Goal: Find specific page/section: Find specific page/section

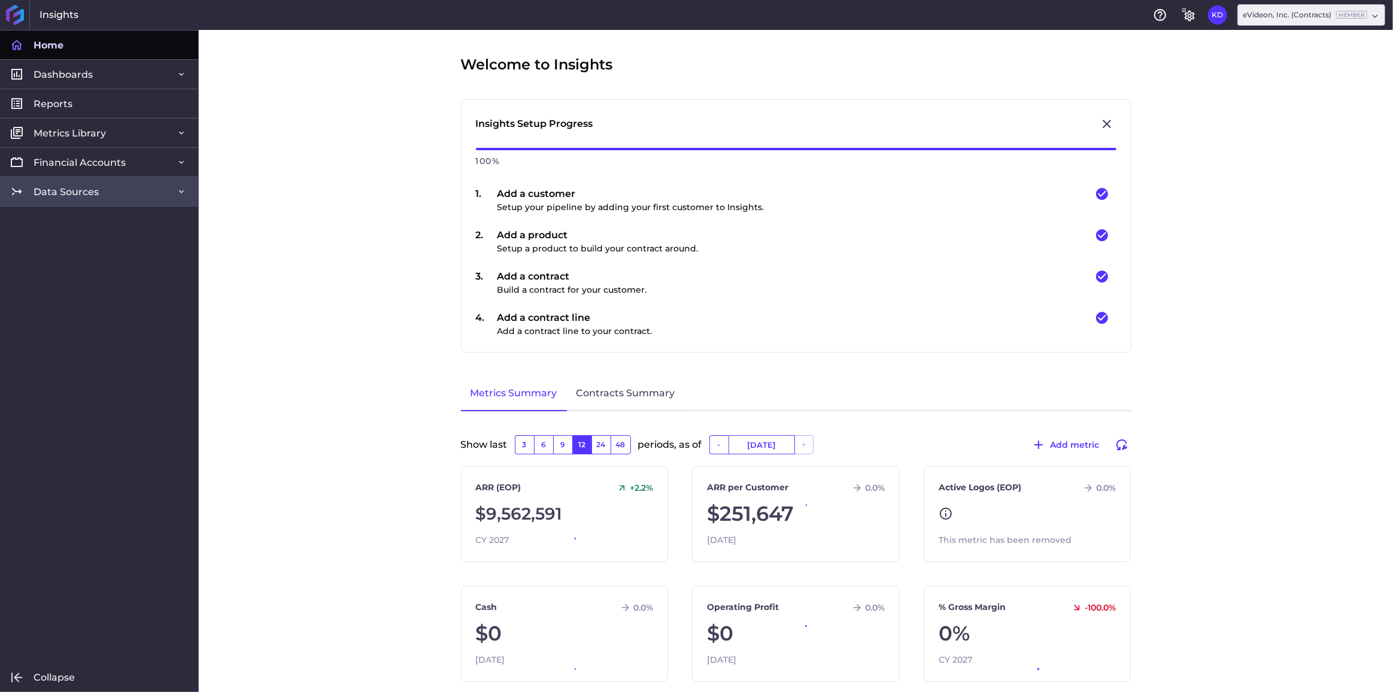
click at [83, 186] on span "Data Sources" at bounding box center [66, 192] width 65 height 13
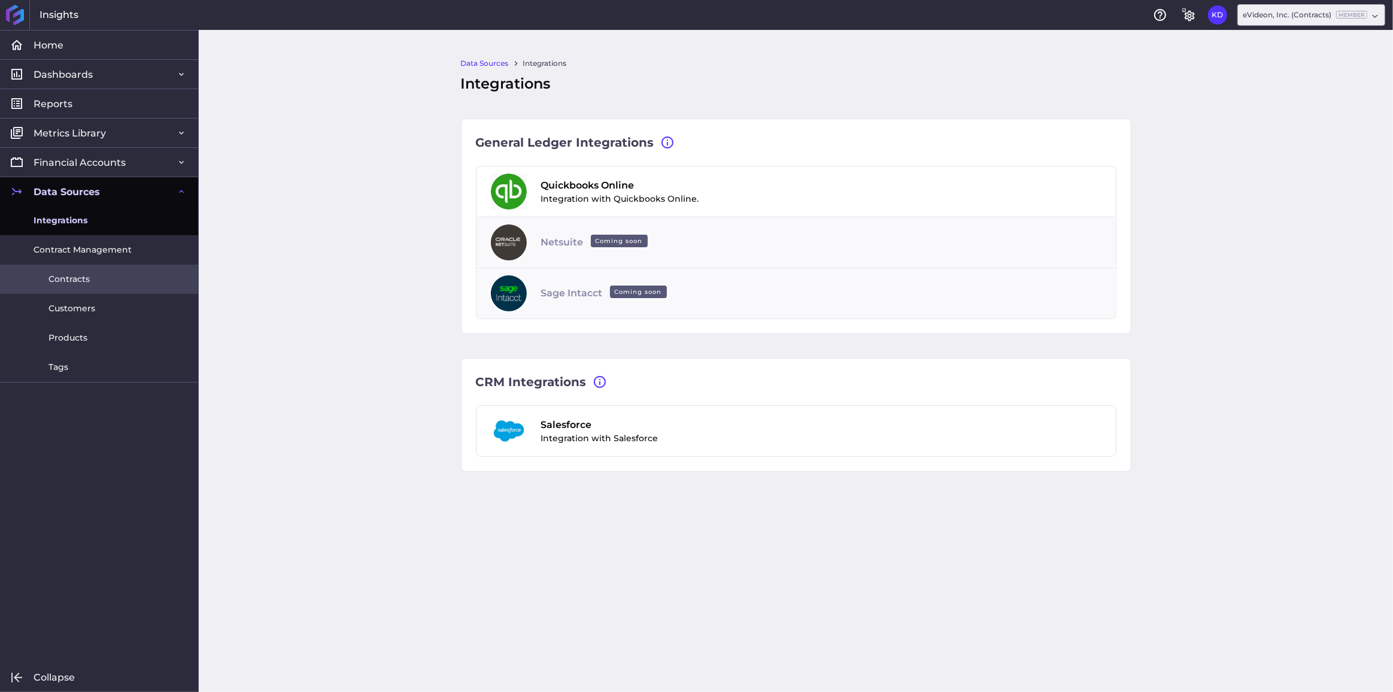
click at [83, 284] on span "Contracts" at bounding box center [68, 279] width 41 height 13
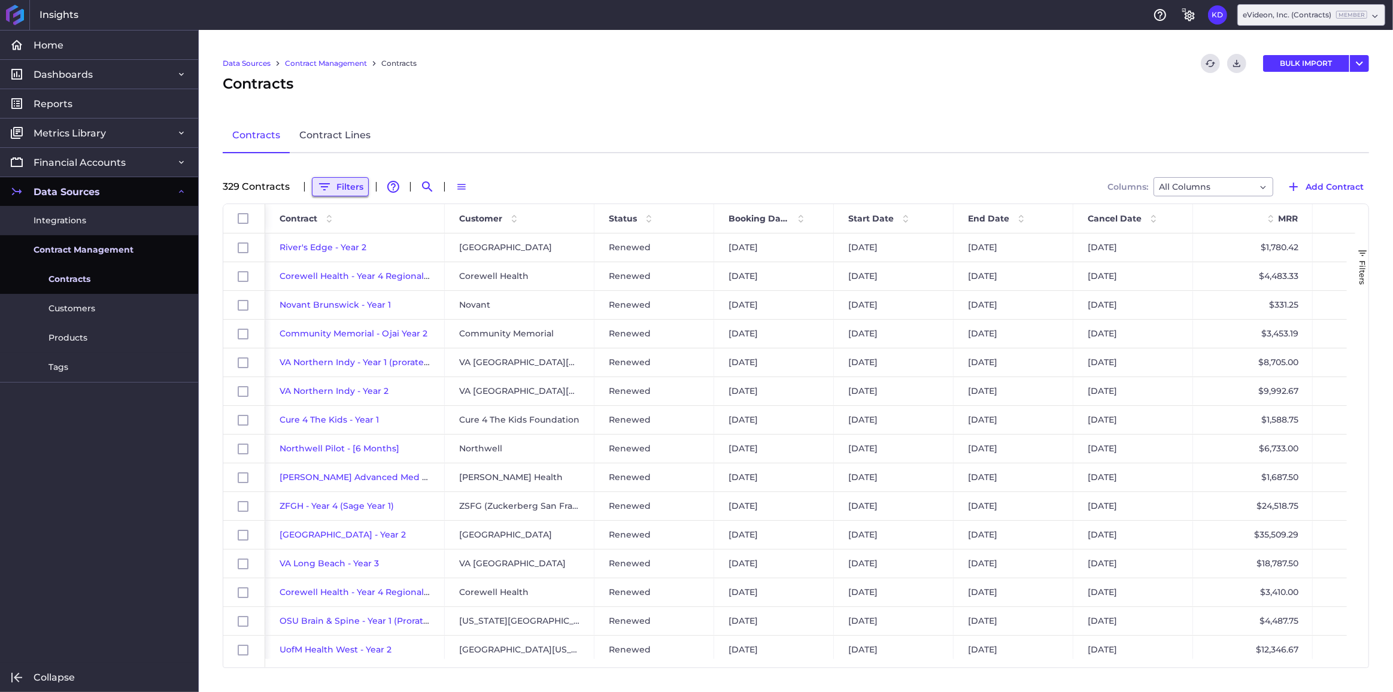
click at [348, 183] on button "Filters" at bounding box center [340, 186] width 57 height 19
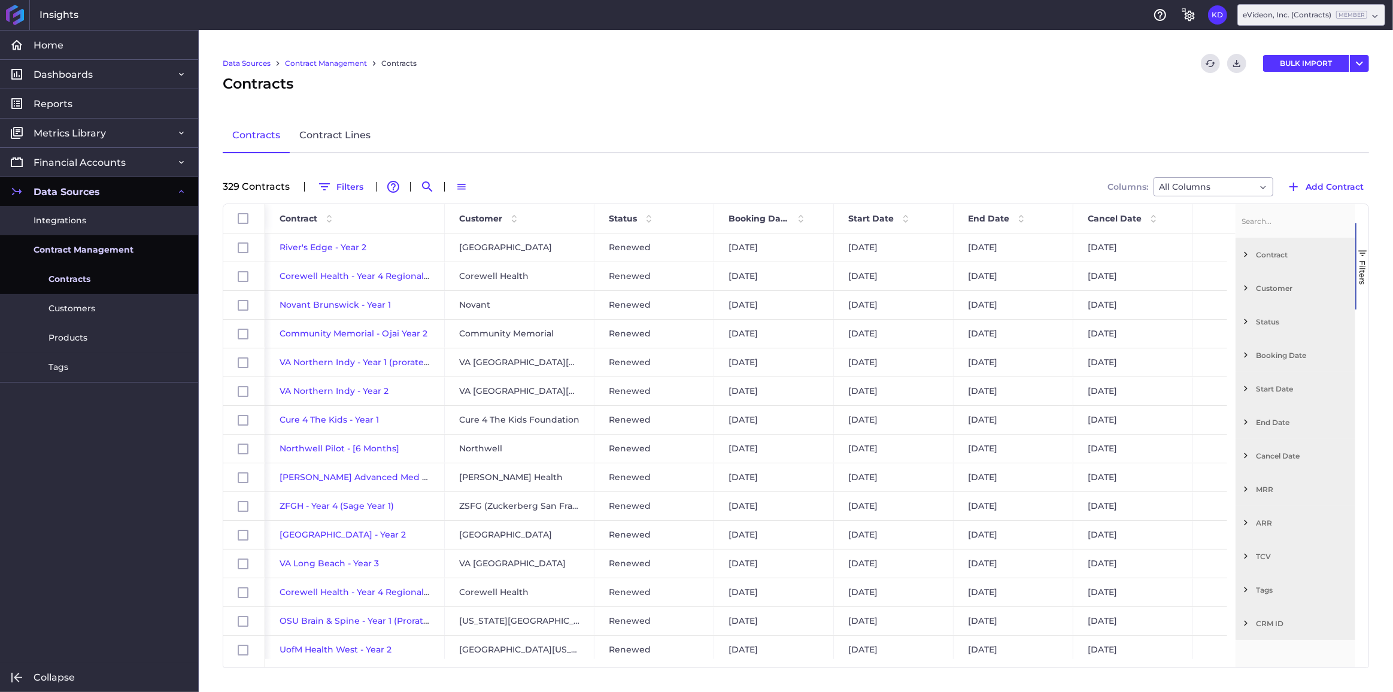
click at [1252, 289] on div "Customer" at bounding box center [1295, 288] width 120 height 34
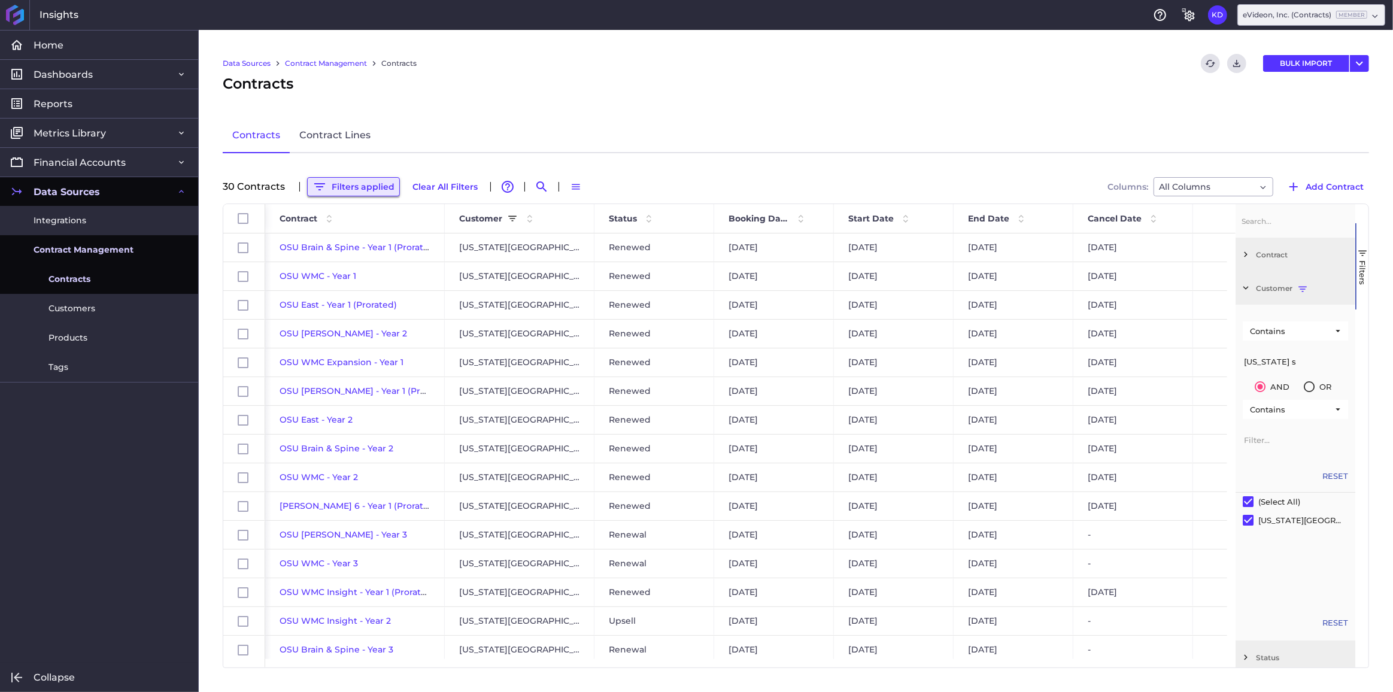
type input "[US_STATE] s"
click at [344, 184] on button "Filters applied" at bounding box center [353, 186] width 93 height 19
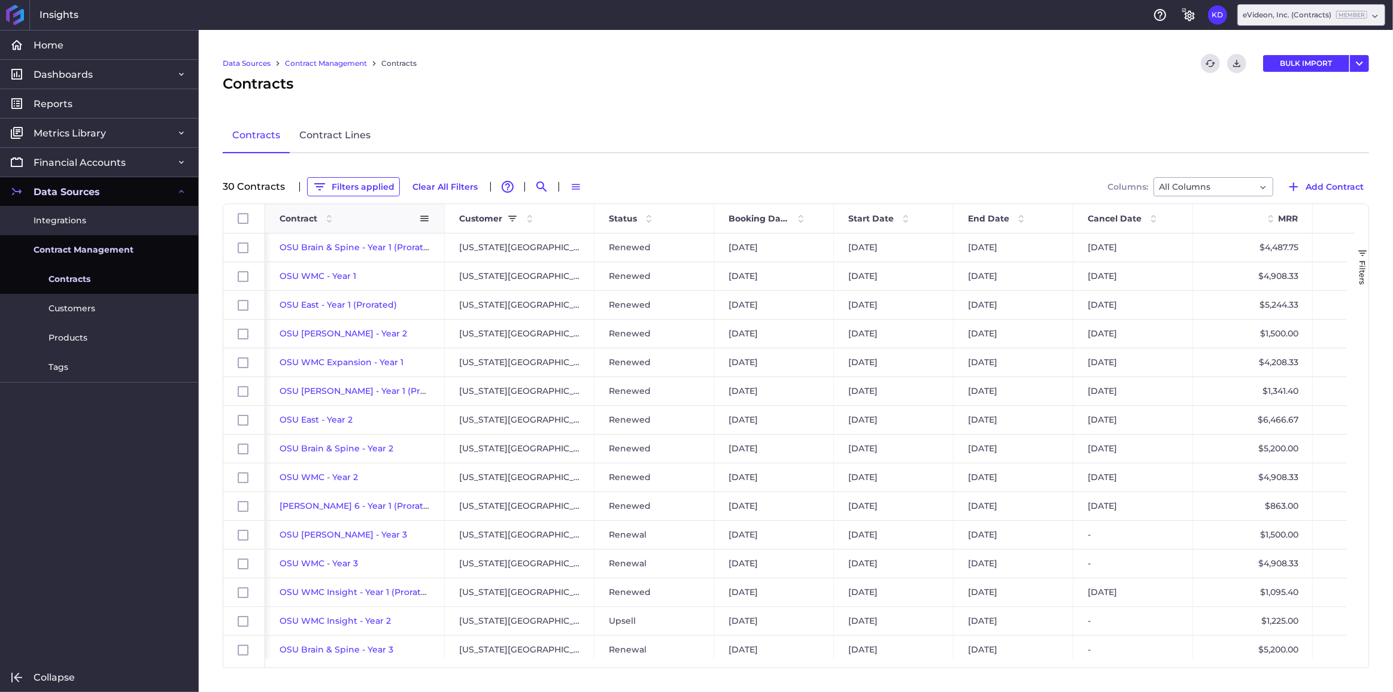
click at [290, 218] on span "Contract" at bounding box center [299, 218] width 38 height 11
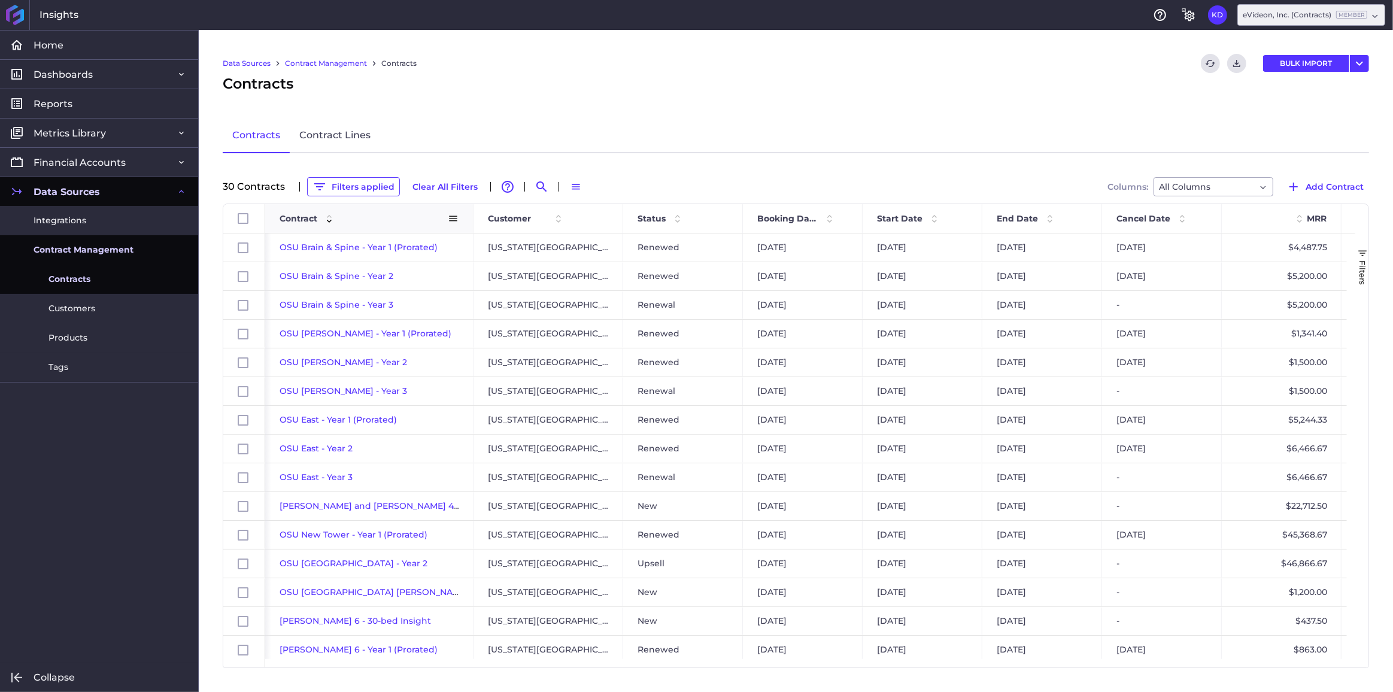
drag, startPoint x: 443, startPoint y: 218, endPoint x: 475, endPoint y: 218, distance: 31.7
click at [475, 218] on div at bounding box center [472, 218] width 5 height 29
click at [1022, 213] on span "End Date" at bounding box center [1020, 218] width 41 height 11
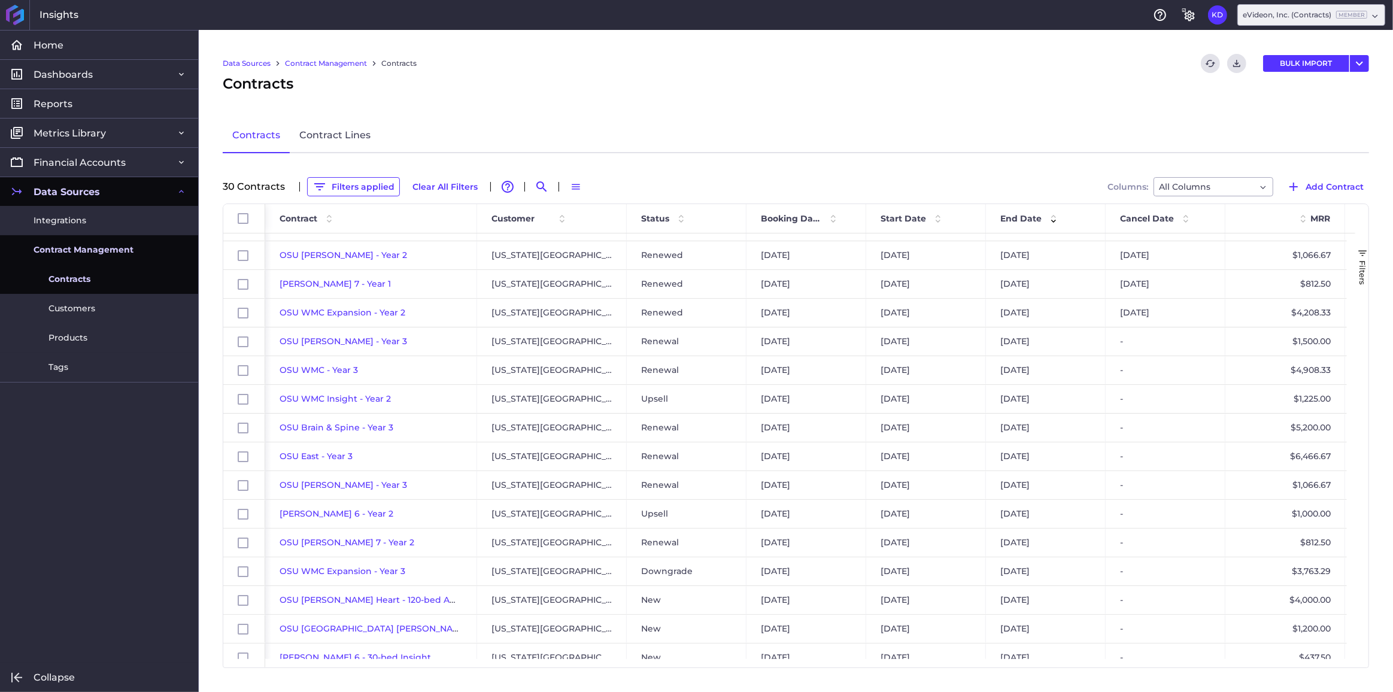
scroll to position [0, 88]
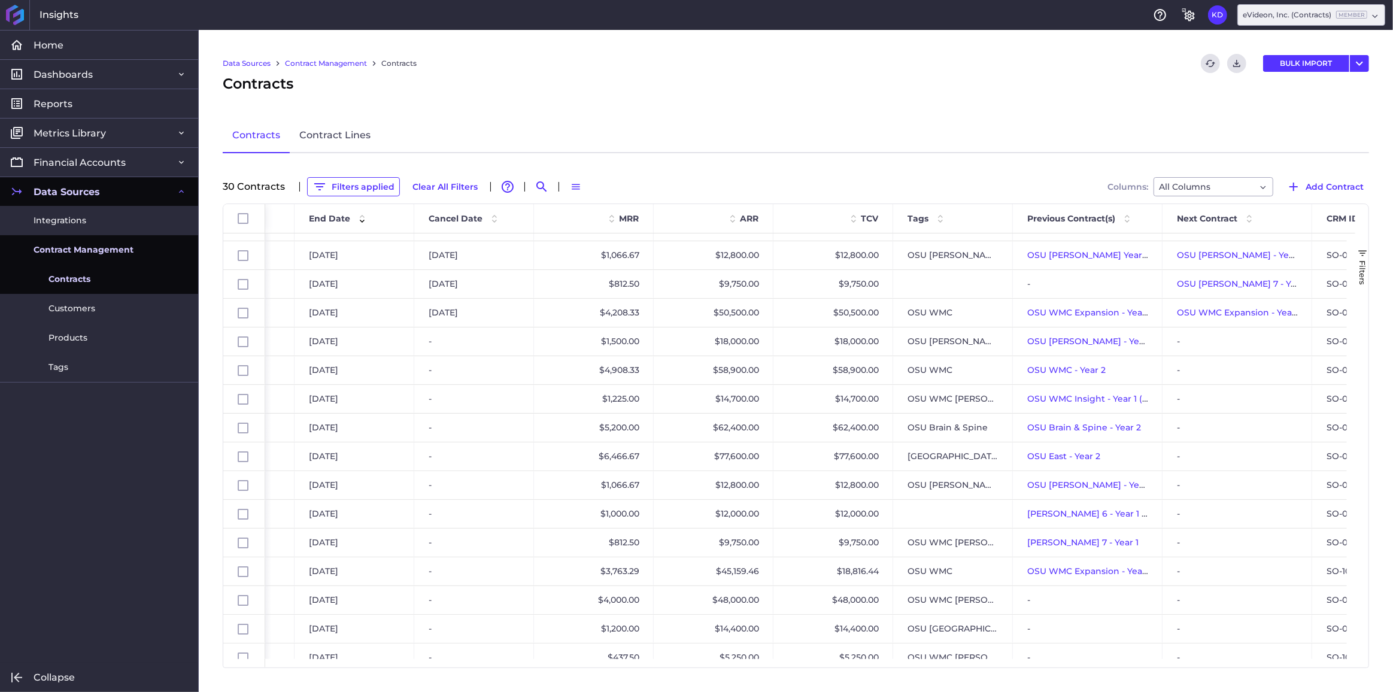
click at [1205, 670] on div "Data Sources Contract Management Contracts Refresh table data Download CSV BULK…" at bounding box center [796, 361] width 1194 height 662
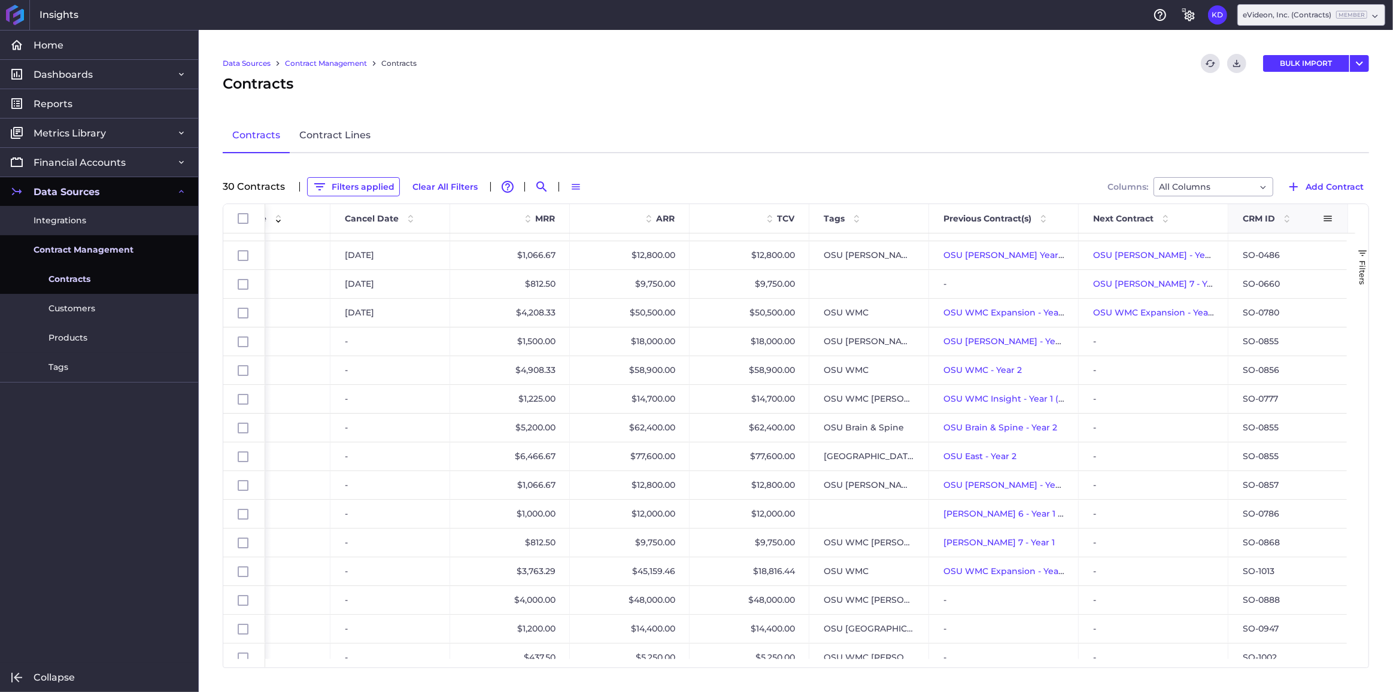
click at [1325, 218] on span at bounding box center [1327, 218] width 11 height 11
click at [1303, 243] on span "Pin Column" at bounding box center [1326, 244] width 95 height 23
click at [1228, 274] on div "SO-0660" at bounding box center [1288, 284] width 120 height 28
checkbox input "false"
checkbox input "true"
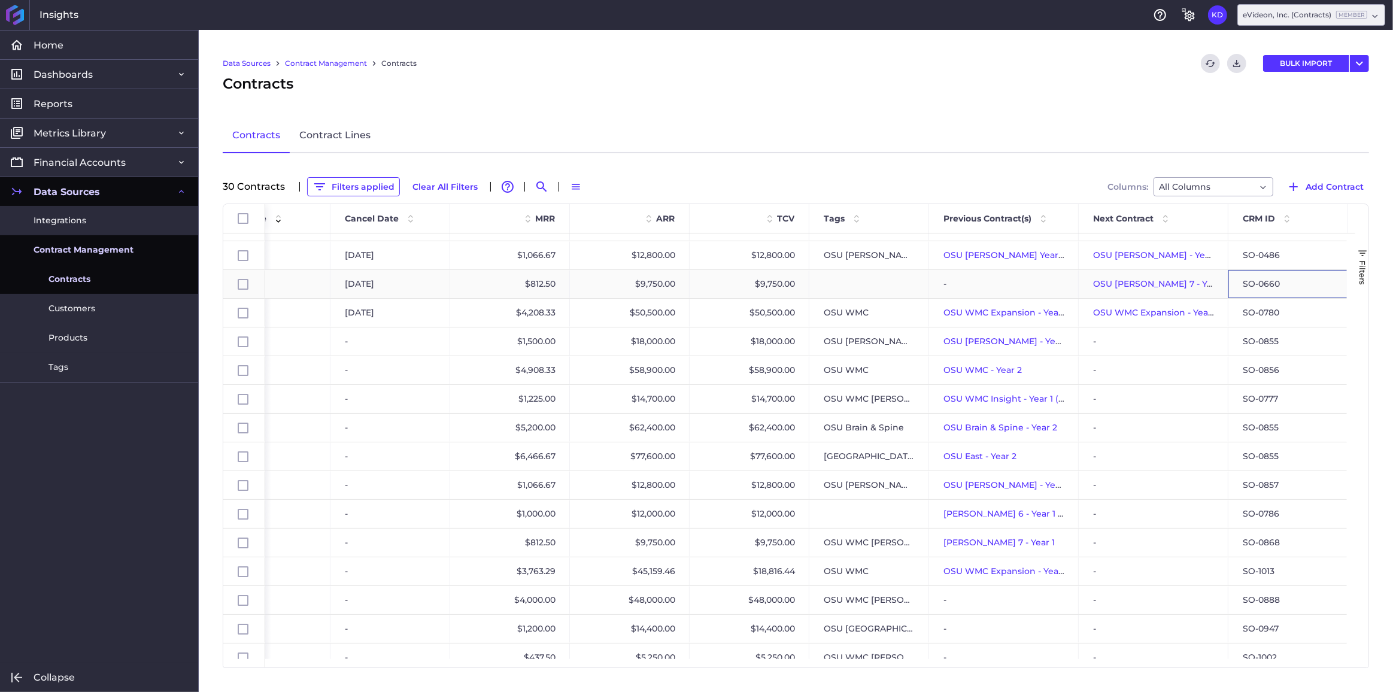
checkbox input "false"
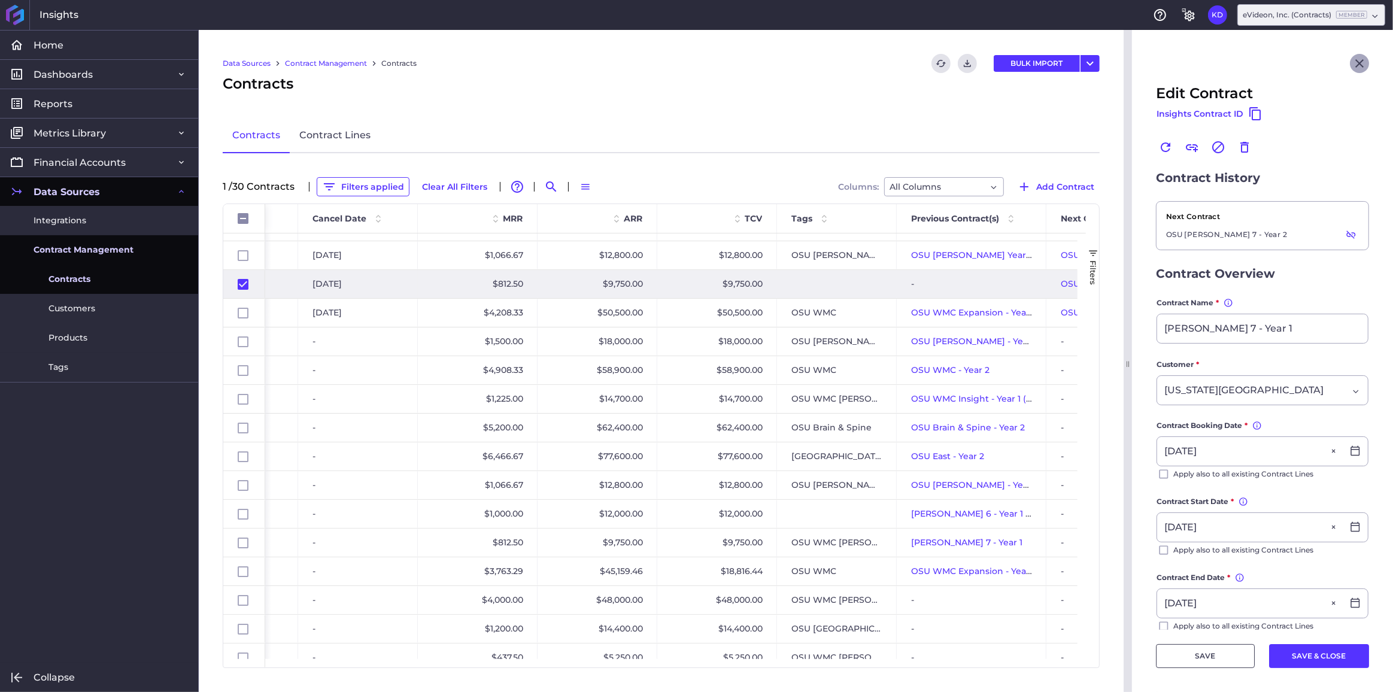
click at [1352, 59] on icon "Close" at bounding box center [1359, 63] width 14 height 14
checkbox input "false"
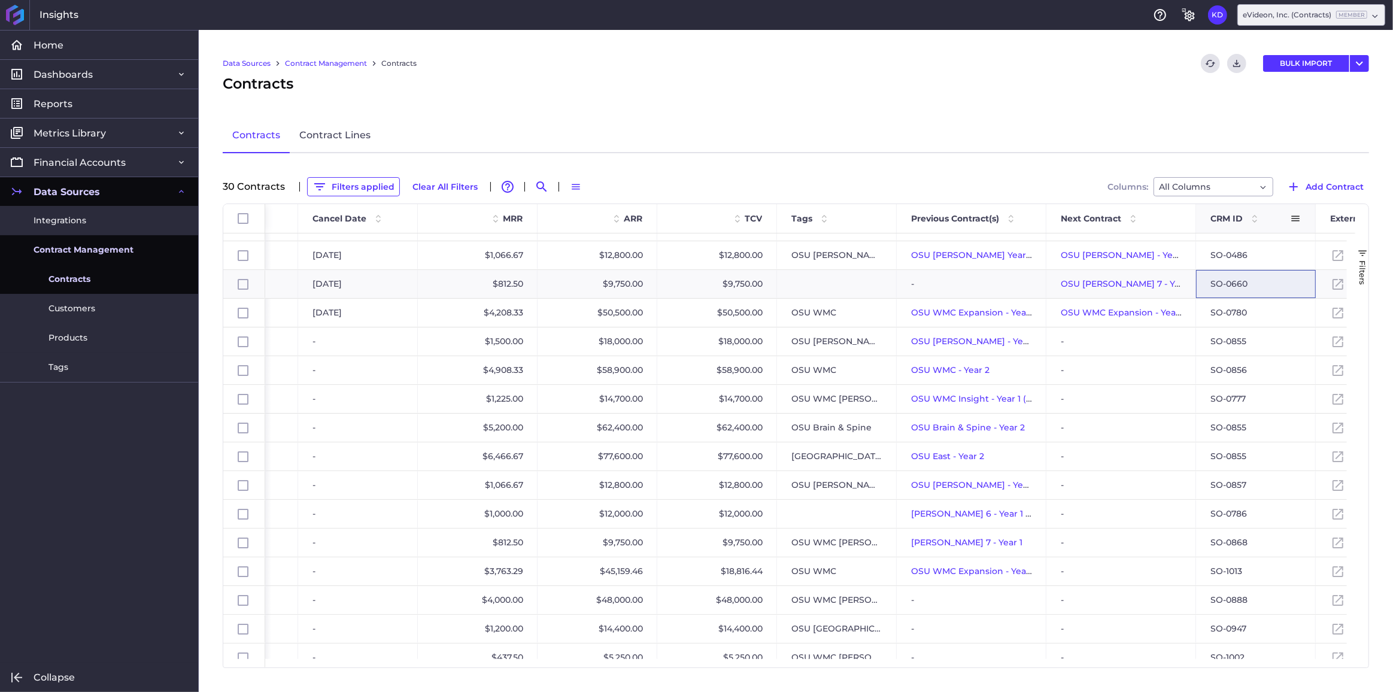
click at [1294, 215] on span at bounding box center [1295, 218] width 11 height 11
click at [1304, 251] on span "Pin Column" at bounding box center [1326, 244] width 95 height 23
click at [1231, 278] on span "Pin Left" at bounding box center [1224, 272] width 51 height 23
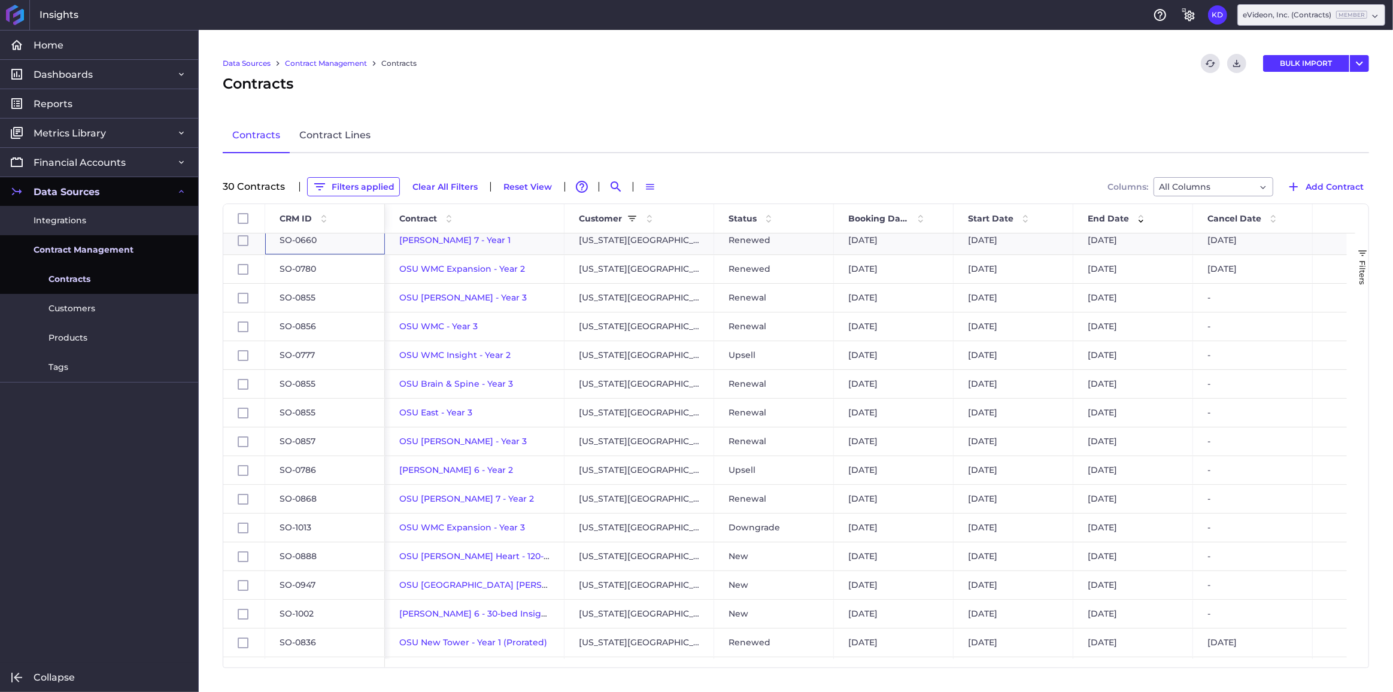
click at [1358, 473] on div "Filters" at bounding box center [1361, 435] width 13 height 463
